Goal: Task Accomplishment & Management: Use online tool/utility

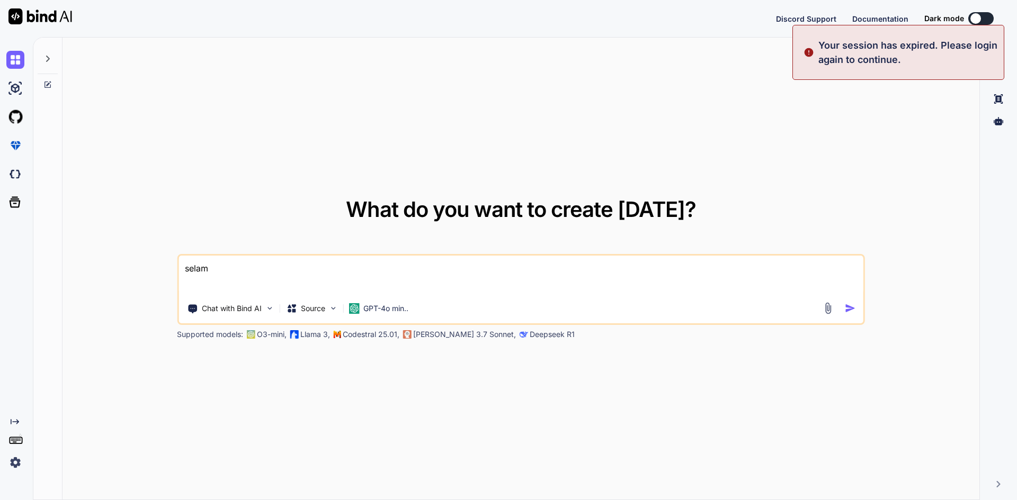
type textarea "x"
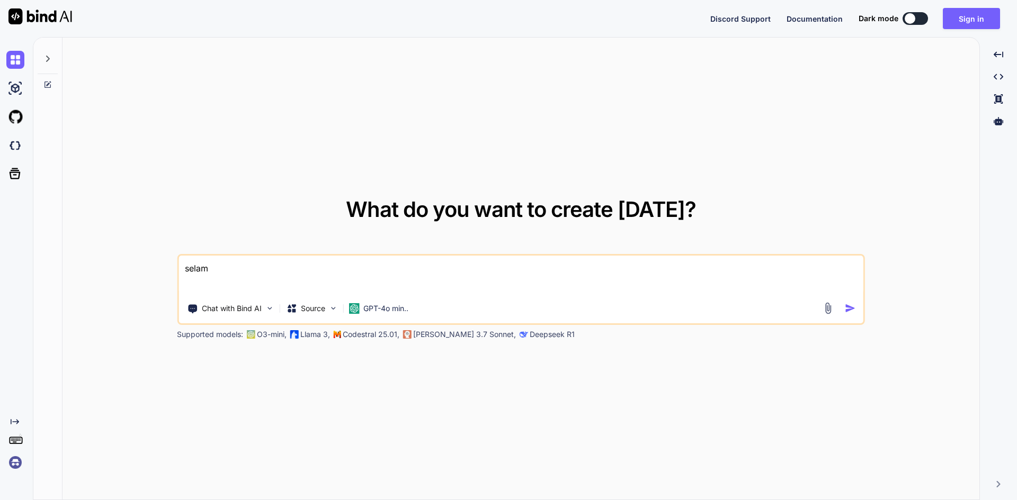
click at [344, 260] on textarea "selam" at bounding box center [520, 275] width 685 height 39
drag, startPoint x: 343, startPoint y: 260, endPoint x: 0, endPoint y: 231, distance: 344.3
click at [0, 231] on div "Created with Pixso. What do you want to create [DATE]? selam Chat with Bind AI …" at bounding box center [508, 268] width 1017 height 463
type textarea "selam"
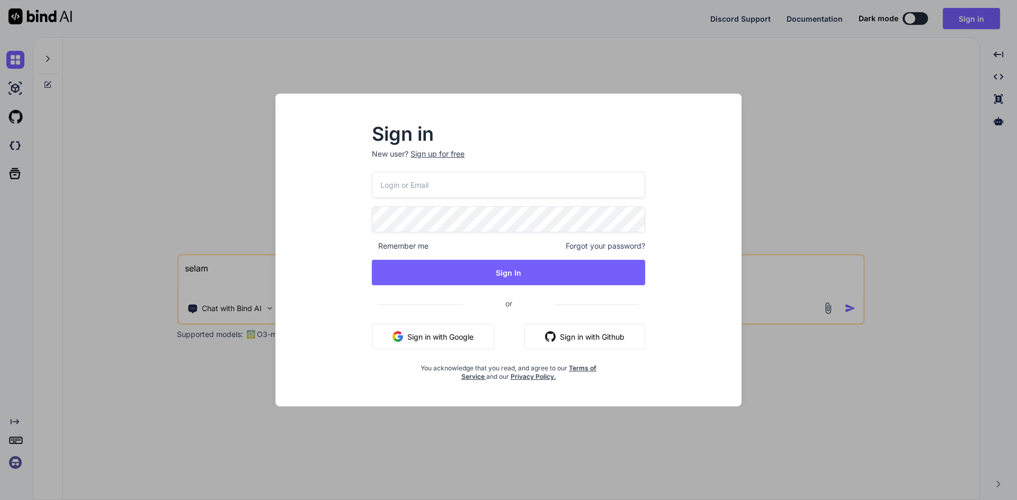
click at [547, 436] on div "Sign in New user? Sign up for free Remember me Forgot your password? Sign In or…" at bounding box center [508, 250] width 1017 height 500
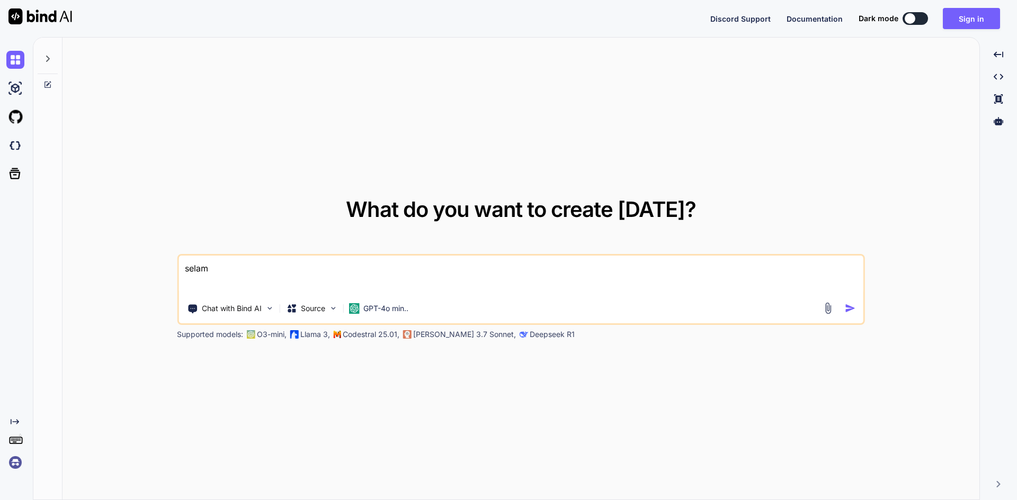
click at [843, 312] on div at bounding box center [841, 308] width 38 height 12
click at [847, 311] on img "button" at bounding box center [849, 308] width 11 height 11
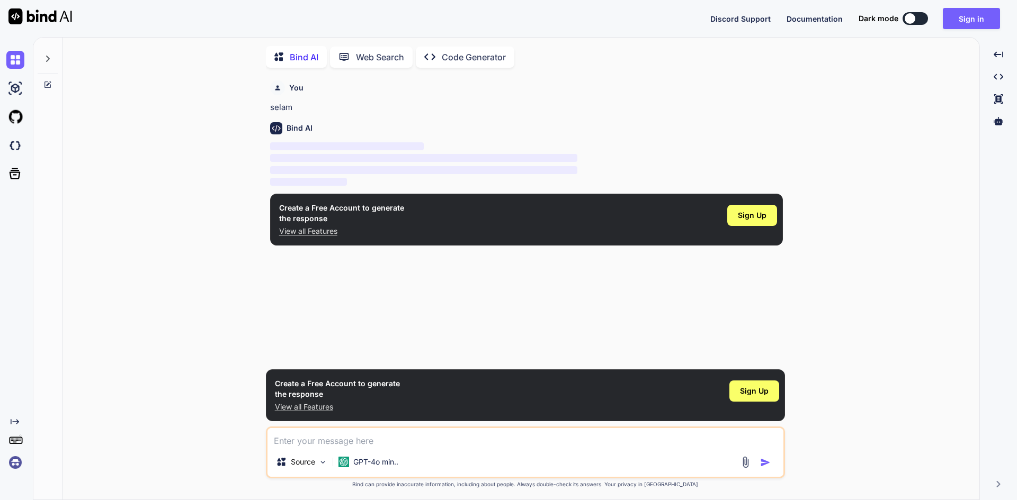
scroll to position [4, 0]
